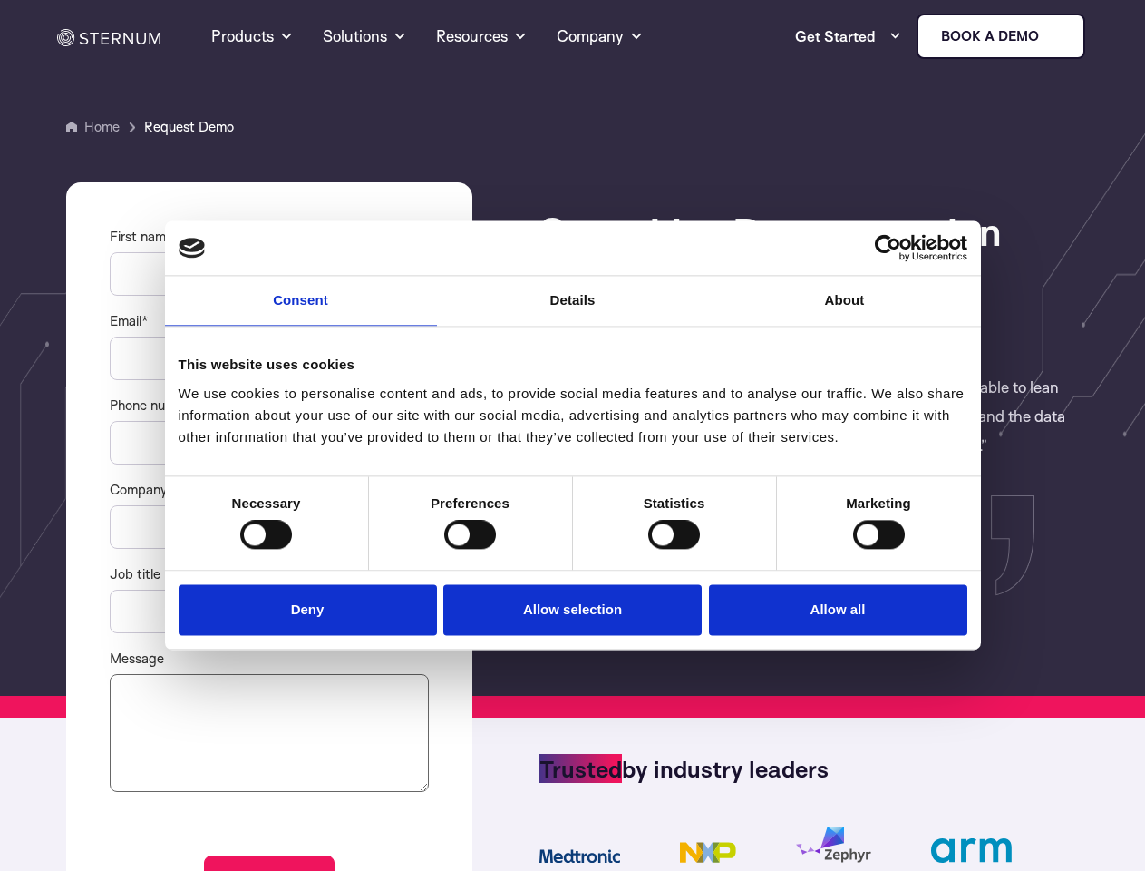
click at [301, 312] on link "Consent" at bounding box center [301, 301] width 272 height 50
click at [573, 312] on link "Details" at bounding box center [573, 301] width 272 height 50
click at [0, 0] on div "Necessary cookies help make a website usable by enabling basic functions like p…" at bounding box center [0, 0] width 0 height 0
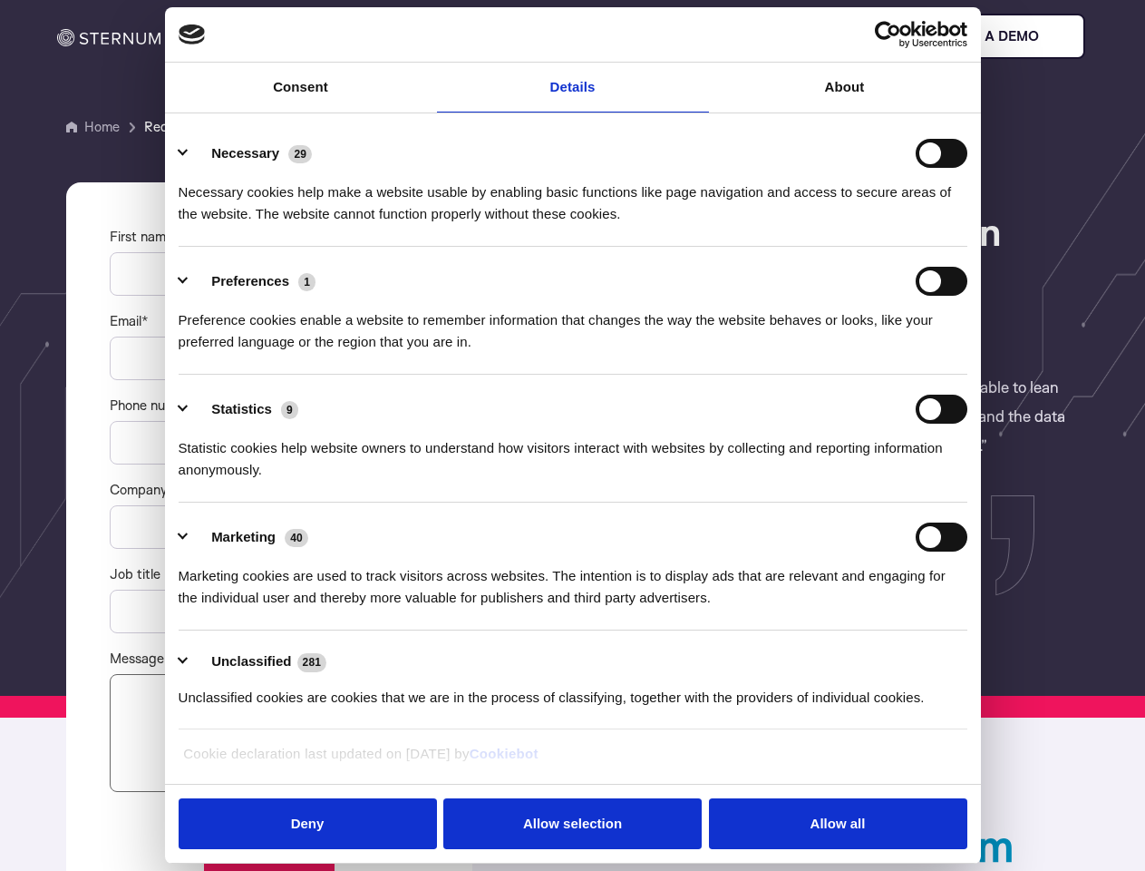
click at [266, 481] on div "Statistic cookies help website owners to understand how visitors interact with …" at bounding box center [573, 451] width 789 height 57
click at [470, 481] on div "Statistic cookies help website owners to understand how visitors interact with …" at bounding box center [573, 451] width 789 height 57
click at [674, 481] on div "Statistic cookies help website owners to understand how visitors interact with …" at bounding box center [573, 451] width 789 height 57
click at [879, 481] on div "Statistic cookies help website owners to understand how visitors interact with …" at bounding box center [573, 451] width 789 height 57
click at [312, 608] on li "Marketing 40 Marketing cookies are used to track visitors across websites. The …" at bounding box center [573, 566] width 789 height 128
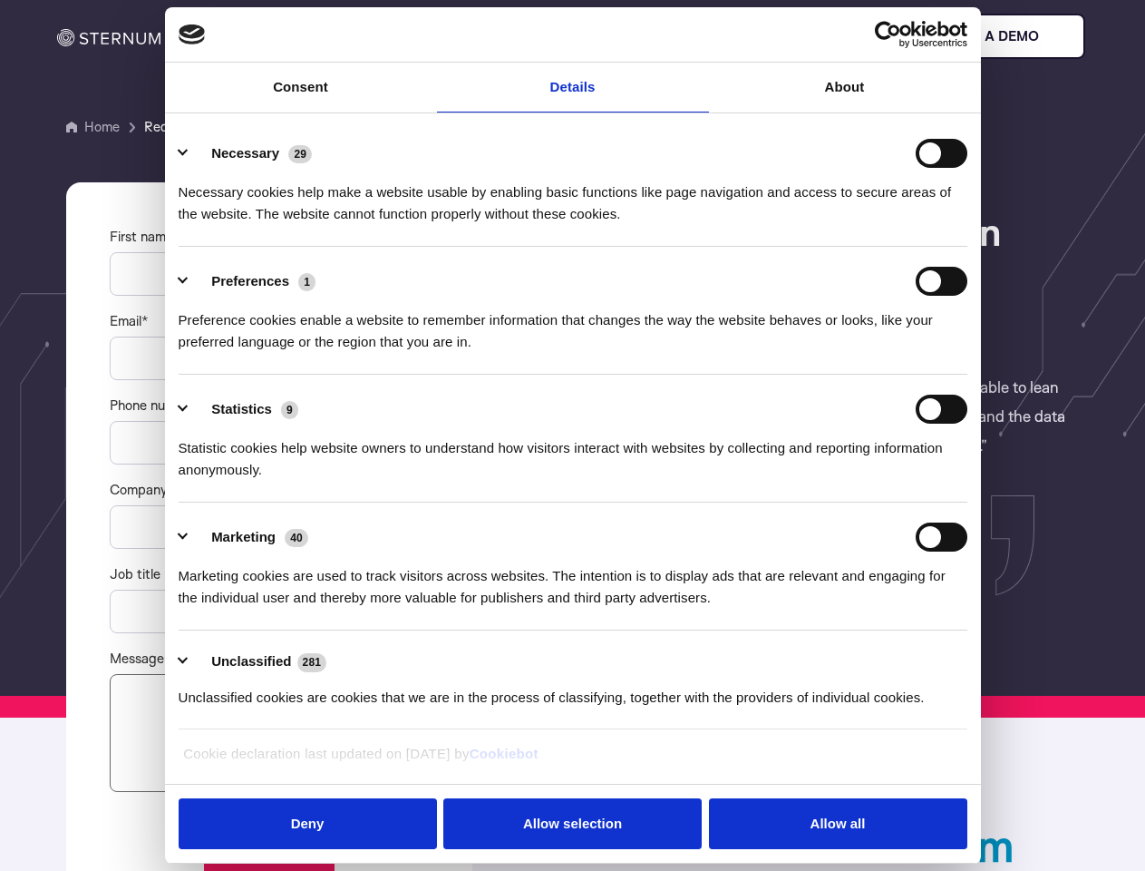
click at [573, 608] on li "Marketing 40 Marketing cookies are used to track visitors across websites. The …" at bounding box center [573, 566] width 789 height 128
click at [833, 608] on li "Marketing 40 Marketing cookies are used to track visitors across websites. The …" at bounding box center [573, 566] width 789 height 128
